Goal: Task Accomplishment & Management: Manage account settings

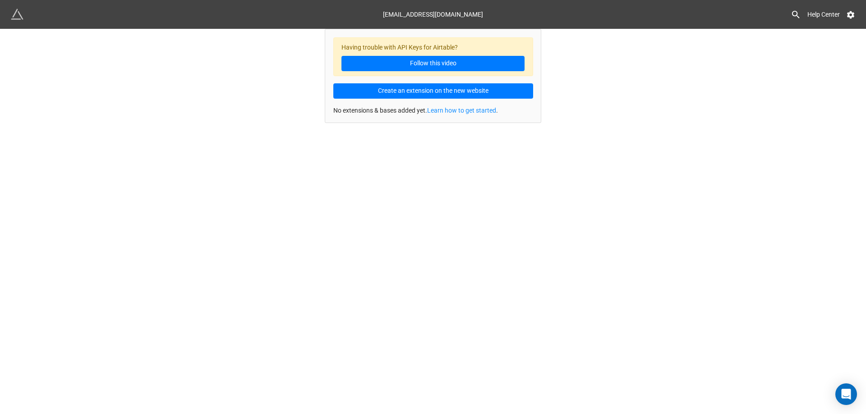
click at [674, 223] on div "[EMAIL_ADDRESS][DOMAIN_NAME] Help Center Having trouble with API Keys for Airta…" at bounding box center [433, 207] width 866 height 414
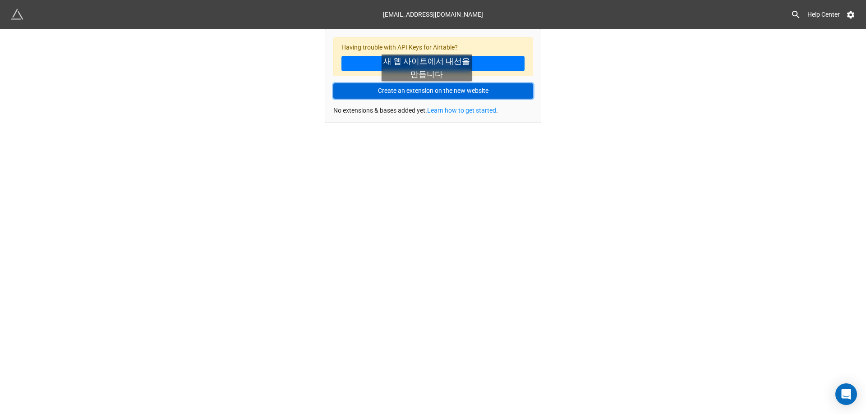
click at [427, 90] on button "Create an extension on the new website" at bounding box center [433, 90] width 200 height 15
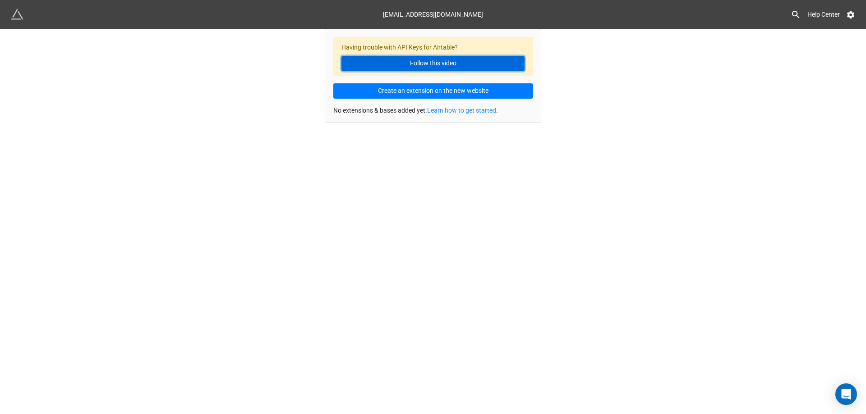
click at [445, 60] on link "Follow this video" at bounding box center [432, 63] width 183 height 15
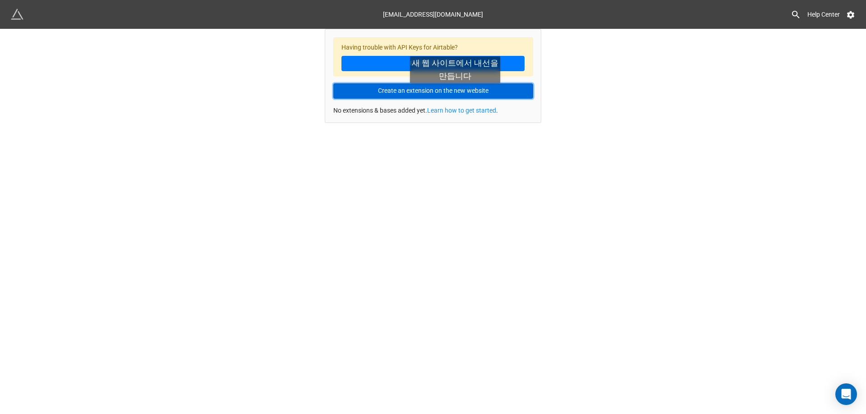
click at [455, 92] on button "Create an extension on the new website" at bounding box center [433, 90] width 200 height 15
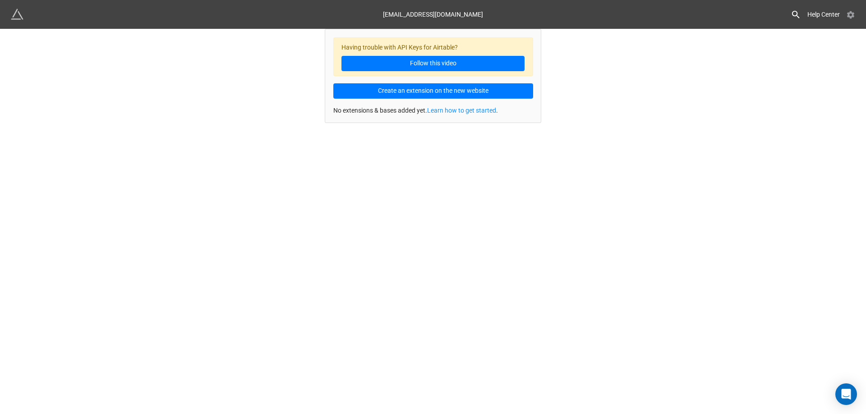
click at [850, 16] on icon at bounding box center [850, 14] width 9 height 9
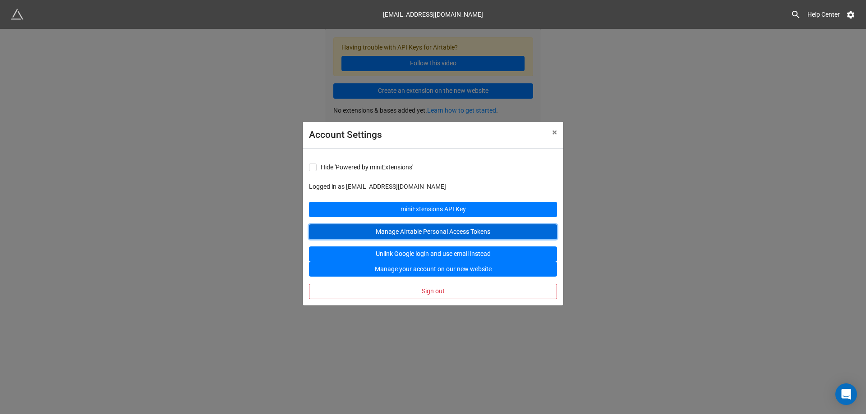
click at [445, 229] on link "Manage Airtable Personal Access Tokens" at bounding box center [433, 232] width 248 height 15
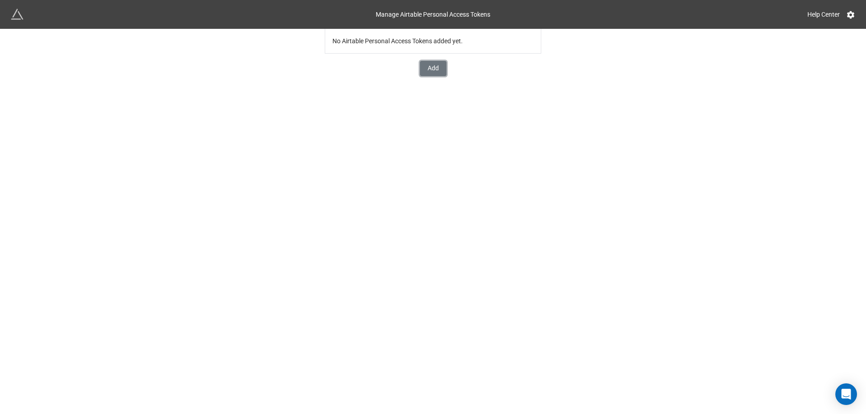
click at [427, 65] on button "Add" at bounding box center [433, 68] width 27 height 15
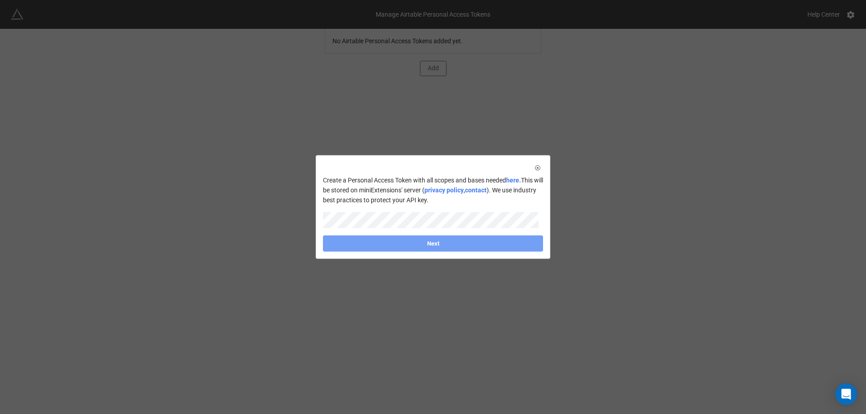
click at [450, 244] on link "Next" at bounding box center [433, 243] width 220 height 16
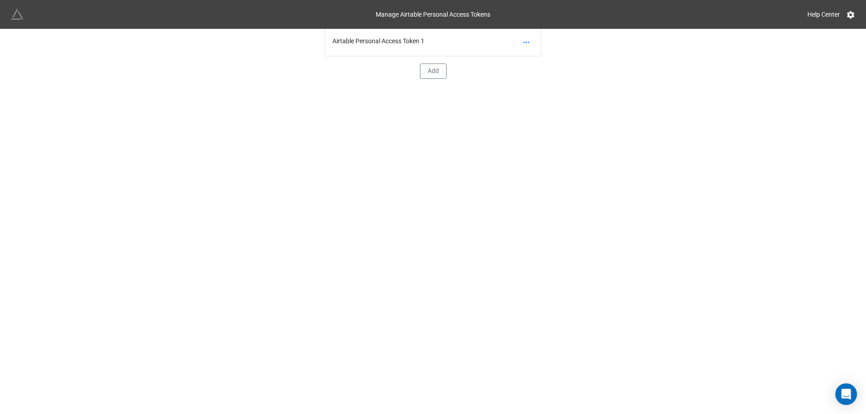
click at [21, 18] on img at bounding box center [17, 14] width 13 height 13
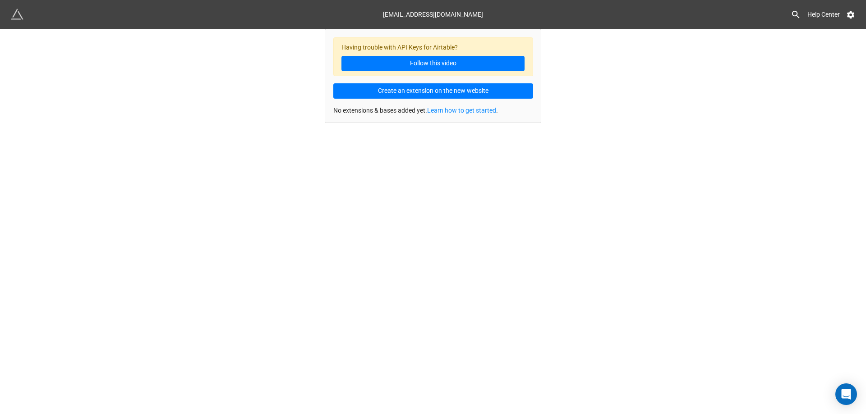
click at [604, 160] on div "[EMAIL_ADDRESS][DOMAIN_NAME] Help Center Having trouble with API Keys for Airta…" at bounding box center [433, 207] width 866 height 414
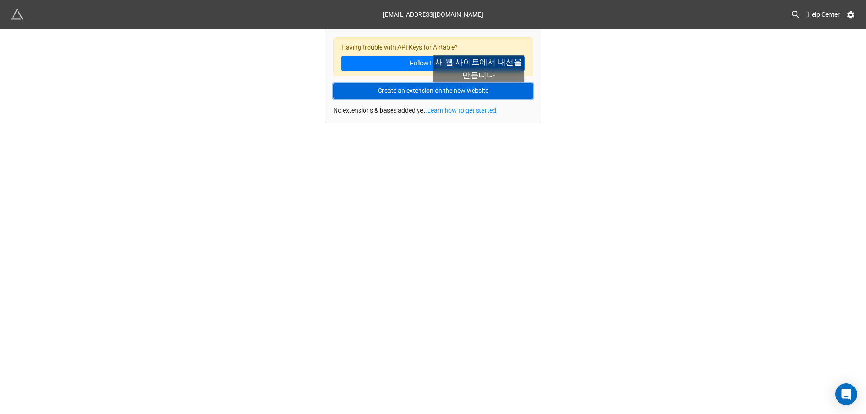
click at [478, 91] on button "Create an extension on the new website" at bounding box center [433, 90] width 200 height 15
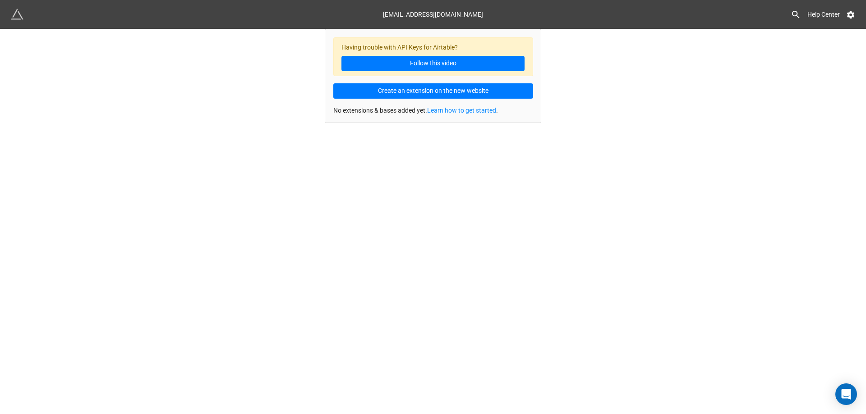
click at [220, 244] on div "[EMAIL_ADDRESS][DOMAIN_NAME] Help Center Having trouble with API Keys for Airta…" at bounding box center [433, 207] width 866 height 414
click at [854, 17] on icon at bounding box center [850, 14] width 9 height 9
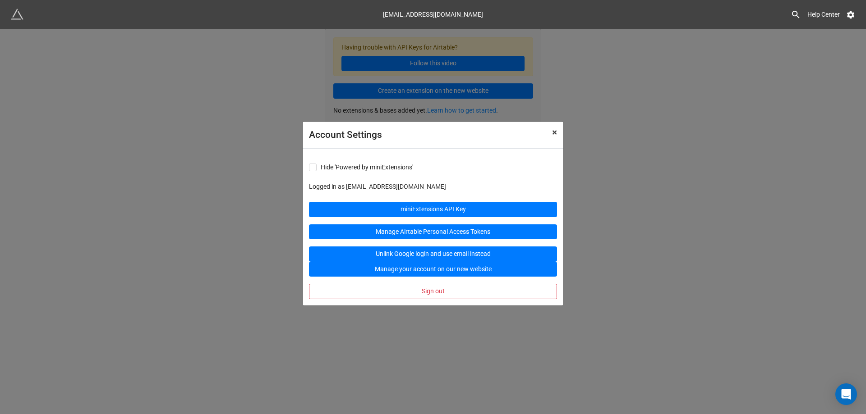
click at [556, 130] on span "×" at bounding box center [554, 132] width 5 height 11
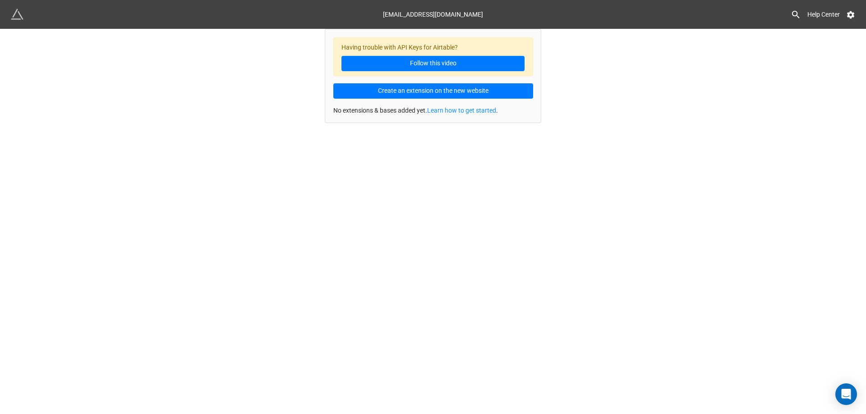
click at [670, 152] on div "[EMAIL_ADDRESS][DOMAIN_NAME] Help Center Having trouble with API Keys for Airta…" at bounding box center [433, 207] width 866 height 414
click at [259, 179] on div "[EMAIL_ADDRESS][DOMAIN_NAME] Help Center Having trouble with API Keys for Airta…" at bounding box center [433, 207] width 866 height 414
click at [847, 13] on icon at bounding box center [850, 14] width 9 height 9
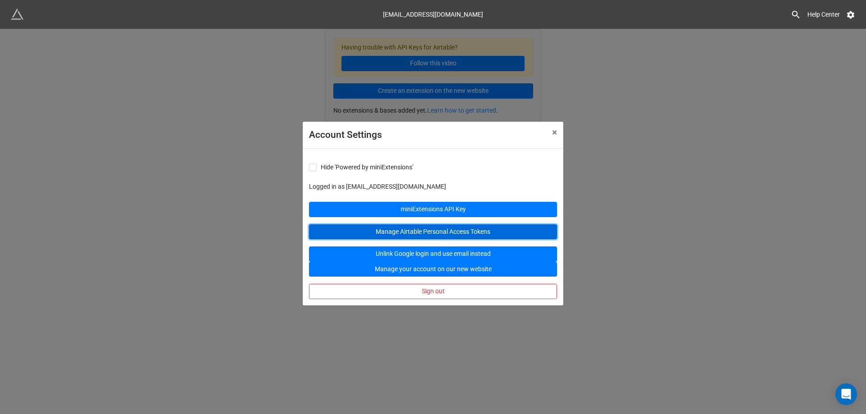
click at [495, 230] on link "Manage Airtable Personal Access Tokens" at bounding box center [433, 232] width 248 height 15
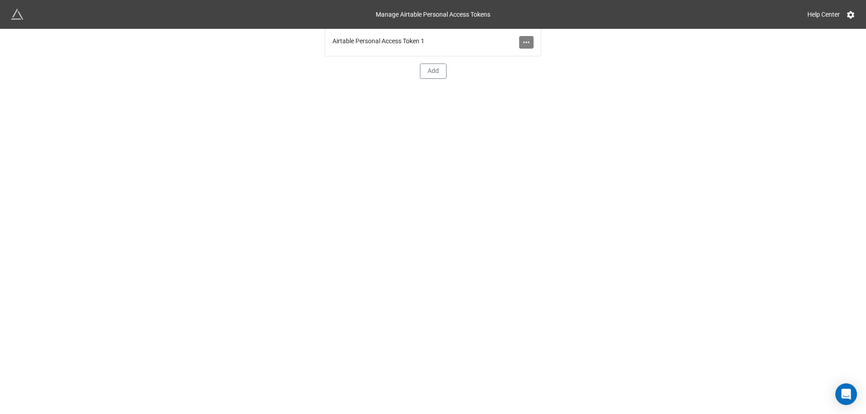
click at [529, 40] on icon at bounding box center [526, 42] width 9 height 9
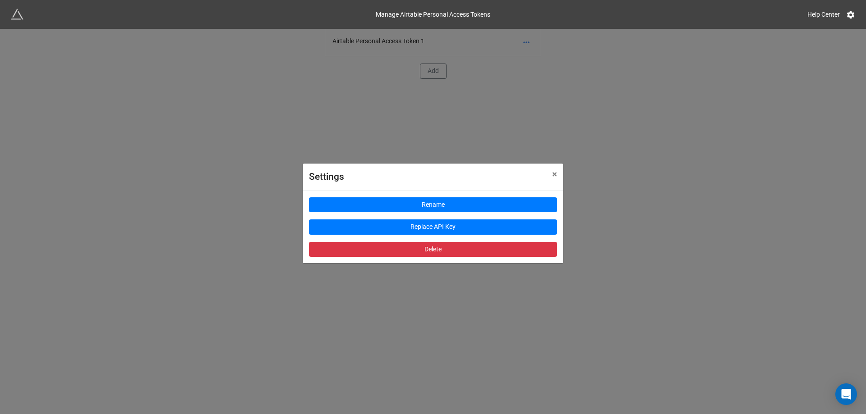
click at [633, 121] on div "Settings × Close Rename Replace API Key Delete" at bounding box center [433, 236] width 866 height 414
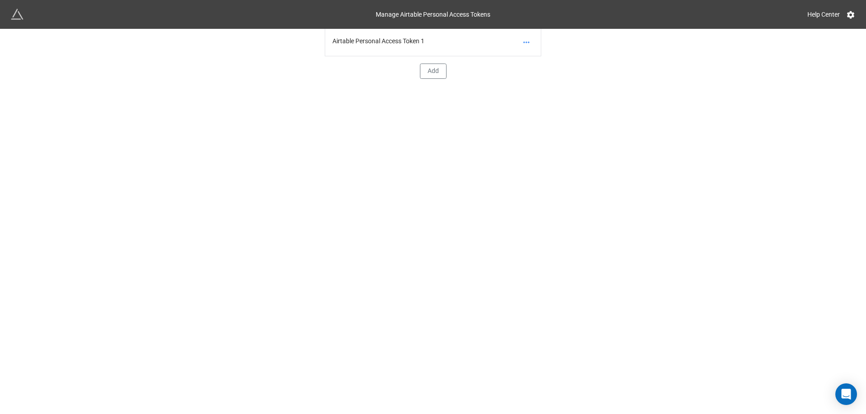
click at [399, 42] on div "Airtable Personal Access Token 1" at bounding box center [433, 43] width 216 height 28
click at [523, 43] on icon at bounding box center [526, 42] width 9 height 9
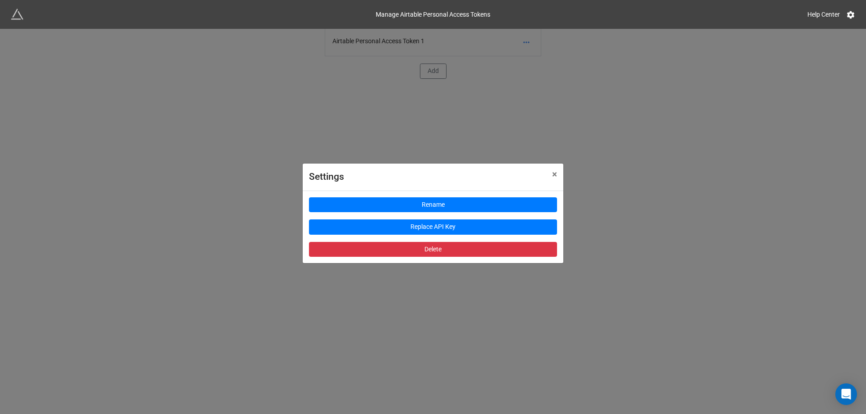
click at [596, 208] on div "Settings × Close Rename Replace API Key Delete" at bounding box center [433, 236] width 866 height 414
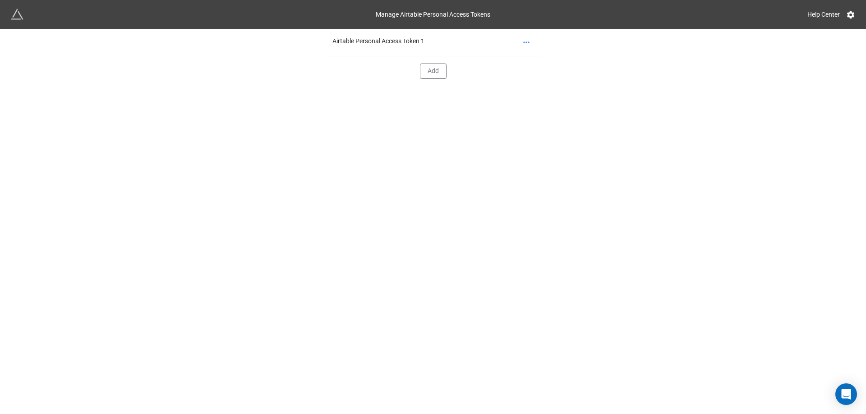
click at [210, 192] on div "Airtable Personal Access Token 1 Add" at bounding box center [433, 221] width 866 height 385
click at [402, 44] on div "Airtable Personal Access Token 1" at bounding box center [433, 43] width 216 height 28
click at [371, 176] on div "Airtable Personal Access Token 1 Add" at bounding box center [433, 221] width 866 height 385
click at [399, 39] on div "Airtable Personal Access Token 1" at bounding box center [433, 43] width 216 height 28
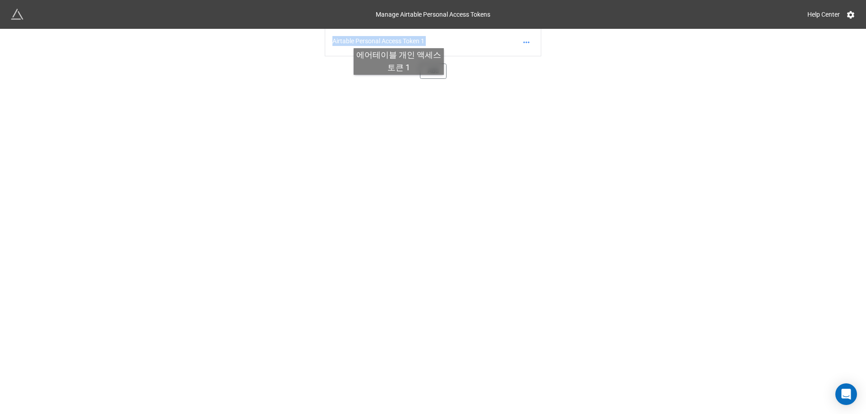
drag, startPoint x: 399, startPoint y: 39, endPoint x: 341, endPoint y: 41, distance: 57.3
click at [395, 39] on div "Airtable Personal Access Token 1" at bounding box center [433, 43] width 216 height 28
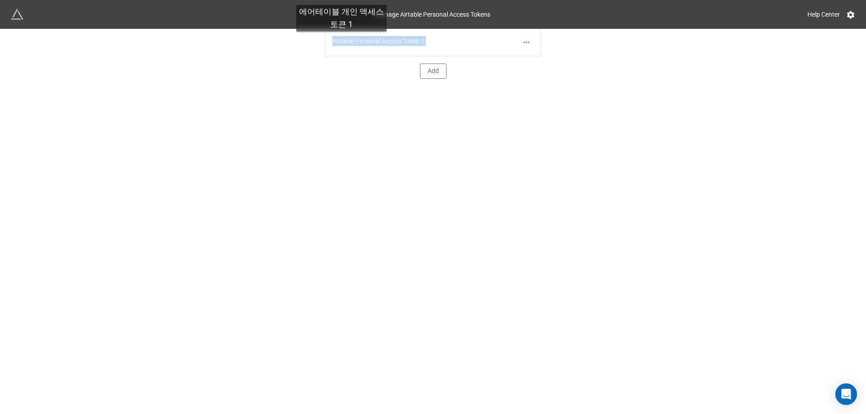
click at [341, 41] on div "Airtable Personal Access Token 1" at bounding box center [433, 43] width 216 height 28
click at [383, 50] on div "Airtable Personal Access Token 1" at bounding box center [433, 43] width 216 height 28
click at [422, 47] on div "Airtable Personal Access Token 1" at bounding box center [433, 43] width 216 height 28
click at [529, 41] on icon at bounding box center [526, 42] width 9 height 9
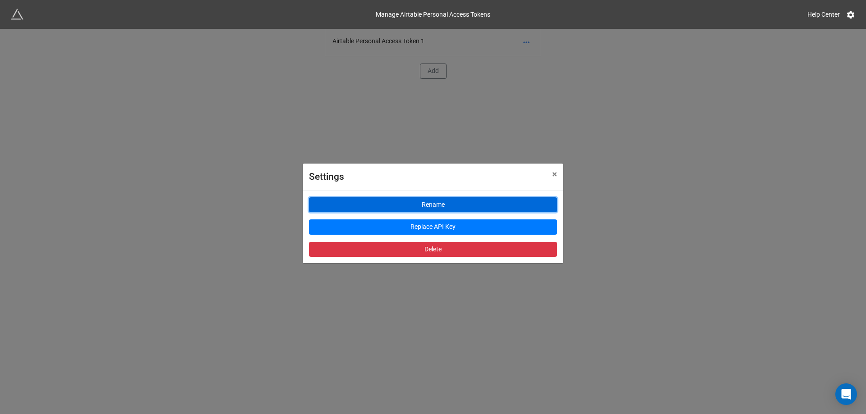
click at [441, 211] on button "Rename" at bounding box center [433, 204] width 248 height 15
click at [437, 204] on button "Rename" at bounding box center [433, 204] width 248 height 15
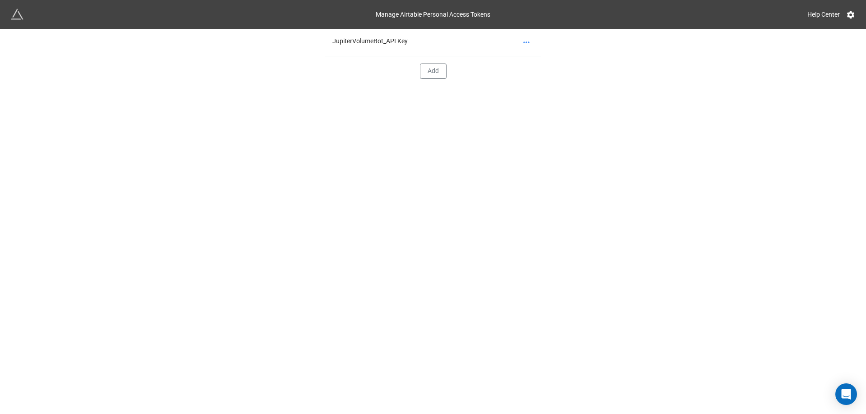
click at [578, 222] on div "JupiterVolumeBot_API Key Add" at bounding box center [433, 221] width 866 height 385
click at [294, 153] on div "JupiterVolumeBot_API Key Add" at bounding box center [433, 221] width 866 height 385
click at [422, 15] on div "Manage Airtable Personal Access Tokens" at bounding box center [433, 14] width 115 height 16
click at [512, 14] on div "Help Center" at bounding box center [672, 14] width 365 height 16
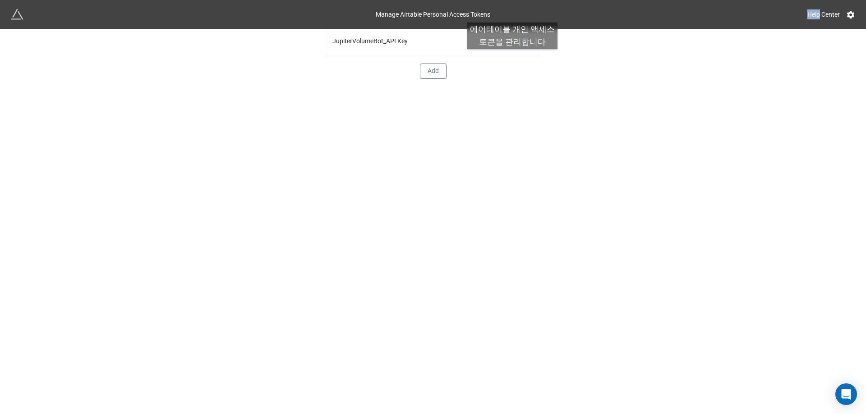
click at [513, 14] on div "Help Center" at bounding box center [672, 14] width 365 height 16
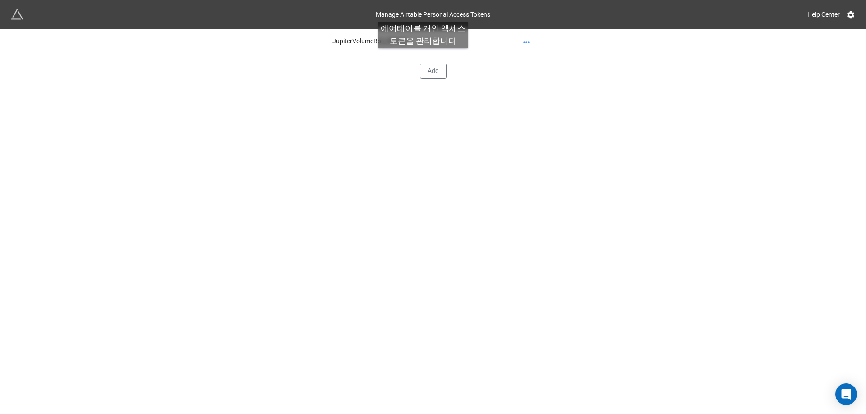
click at [423, 13] on div "Manage Airtable Personal Access Tokens" at bounding box center [433, 14] width 115 height 16
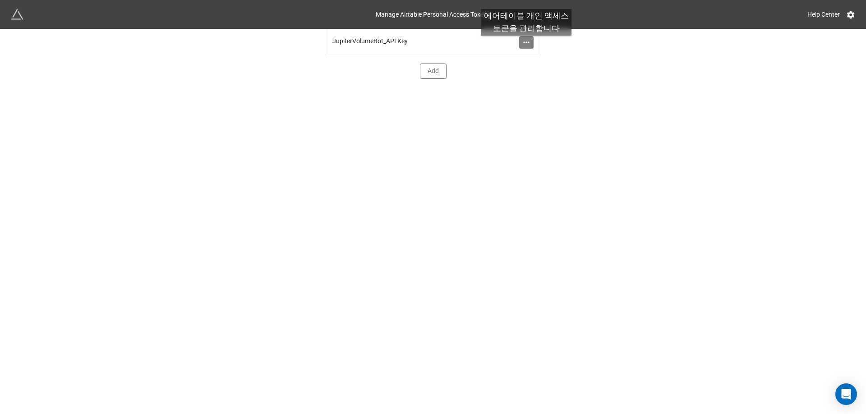
click at [526, 45] on icon at bounding box center [526, 42] width 9 height 9
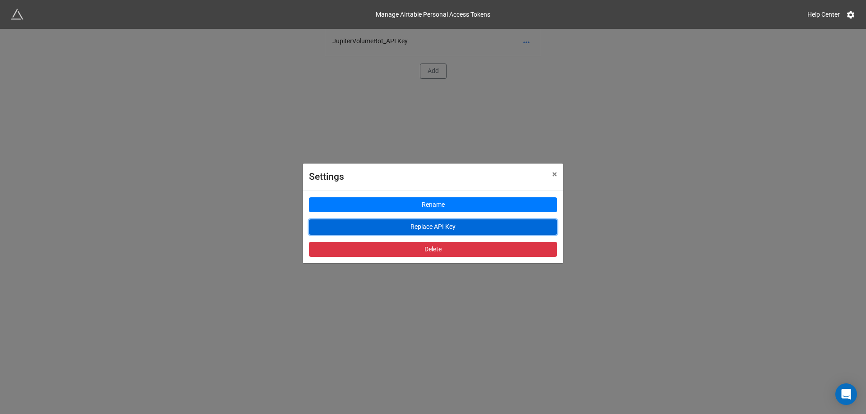
click at [459, 227] on button "Replace API Key" at bounding box center [433, 227] width 248 height 15
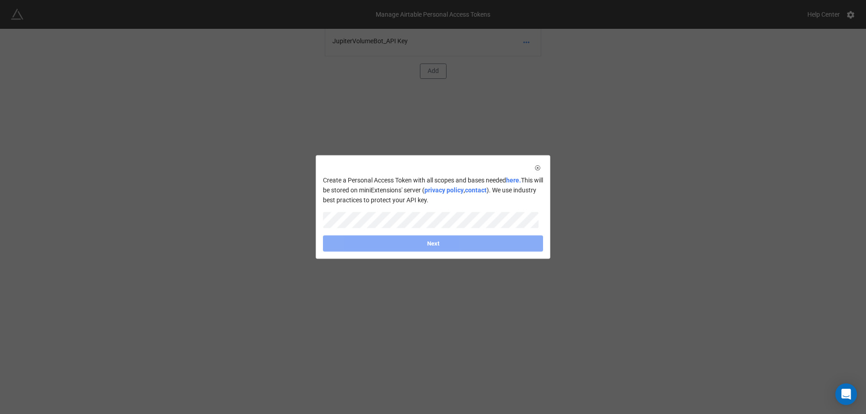
click at [610, 174] on div "Create a Personal Access Token with all scopes and bases needed here. This will…" at bounding box center [433, 207] width 866 height 414
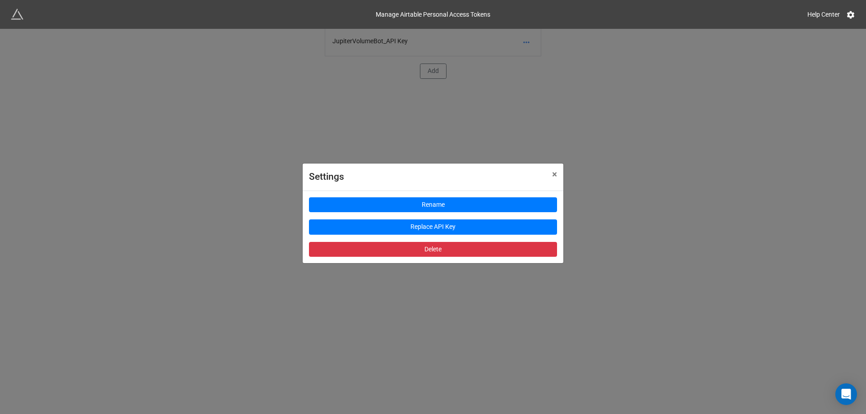
click at [186, 94] on div "Settings × Close Rename Replace API Key Delete" at bounding box center [433, 236] width 866 height 414
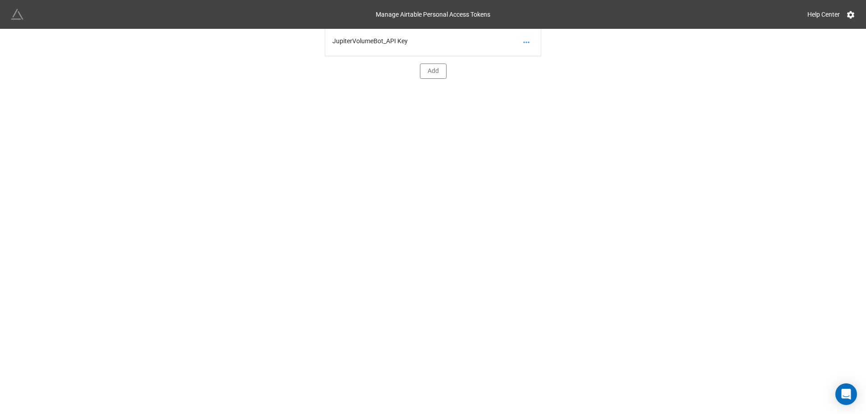
click at [21, 14] on img at bounding box center [17, 14] width 13 height 13
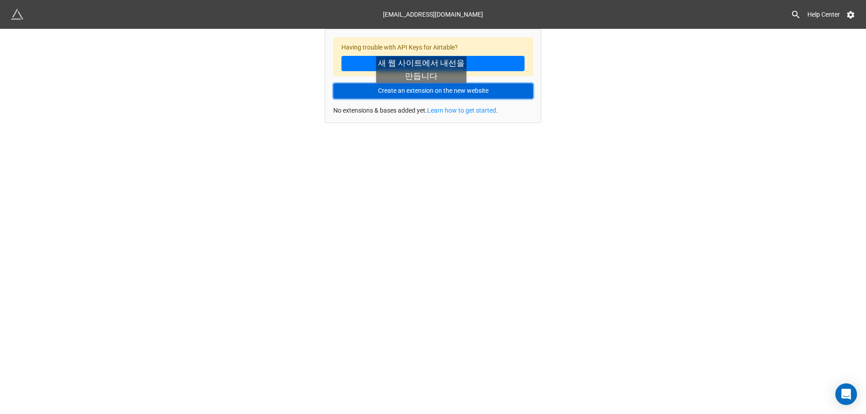
click at [421, 92] on button "Create an extension on the new website" at bounding box center [433, 90] width 200 height 15
